Goal: Navigation & Orientation: Find specific page/section

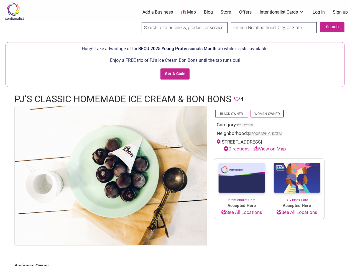
click at [175, 133] on img at bounding box center [111, 175] width 192 height 139
click at [0, 0] on img at bounding box center [0, 0] width 0 height 0
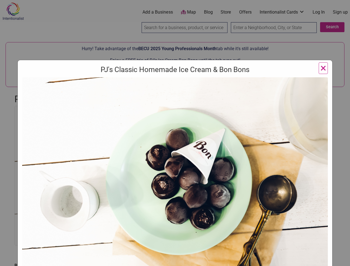
click at [344, 260] on div "PJ's Classic Homemade Ice Cream & Bon Bons ×" at bounding box center [175, 133] width 350 height 266
